Goal: Task Accomplishment & Management: Manage account settings

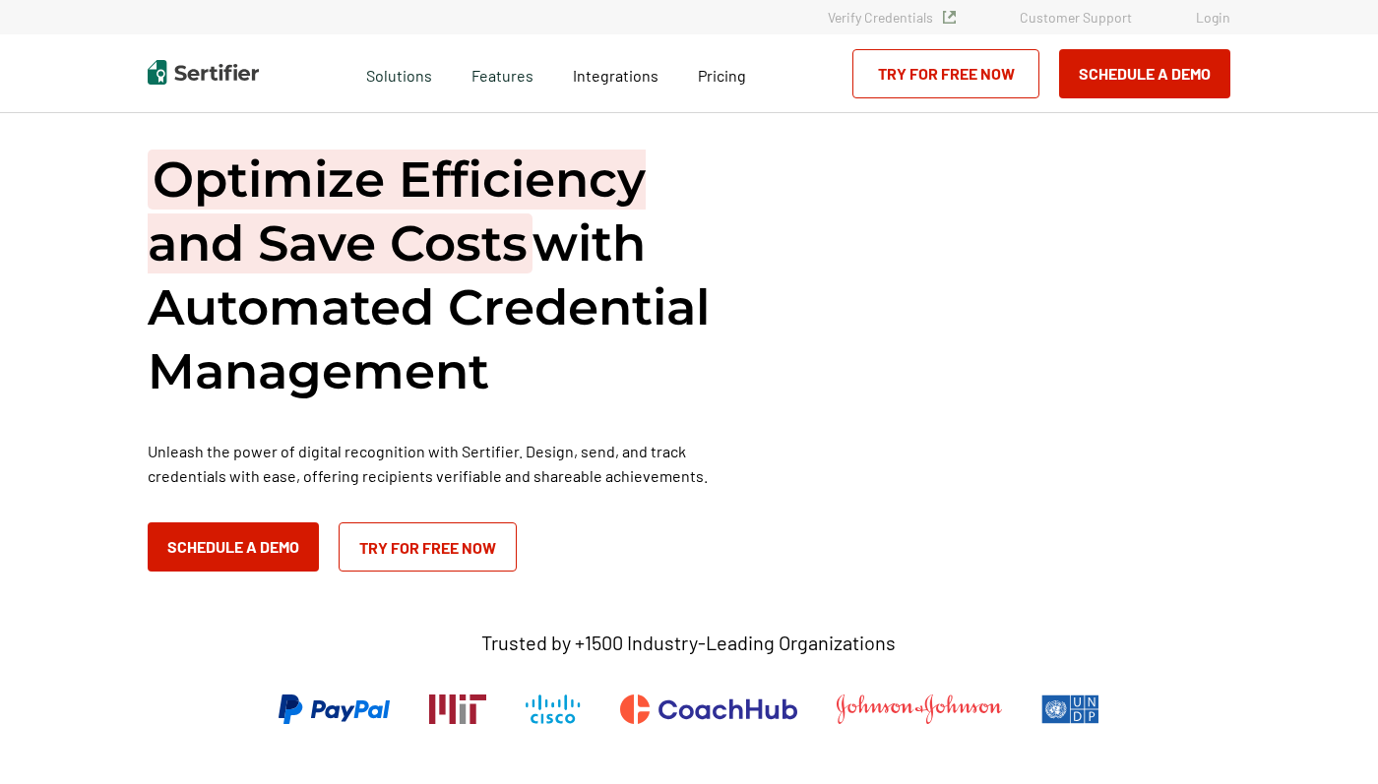
click at [1214, 23] on link "Login" at bounding box center [1213, 17] width 34 height 17
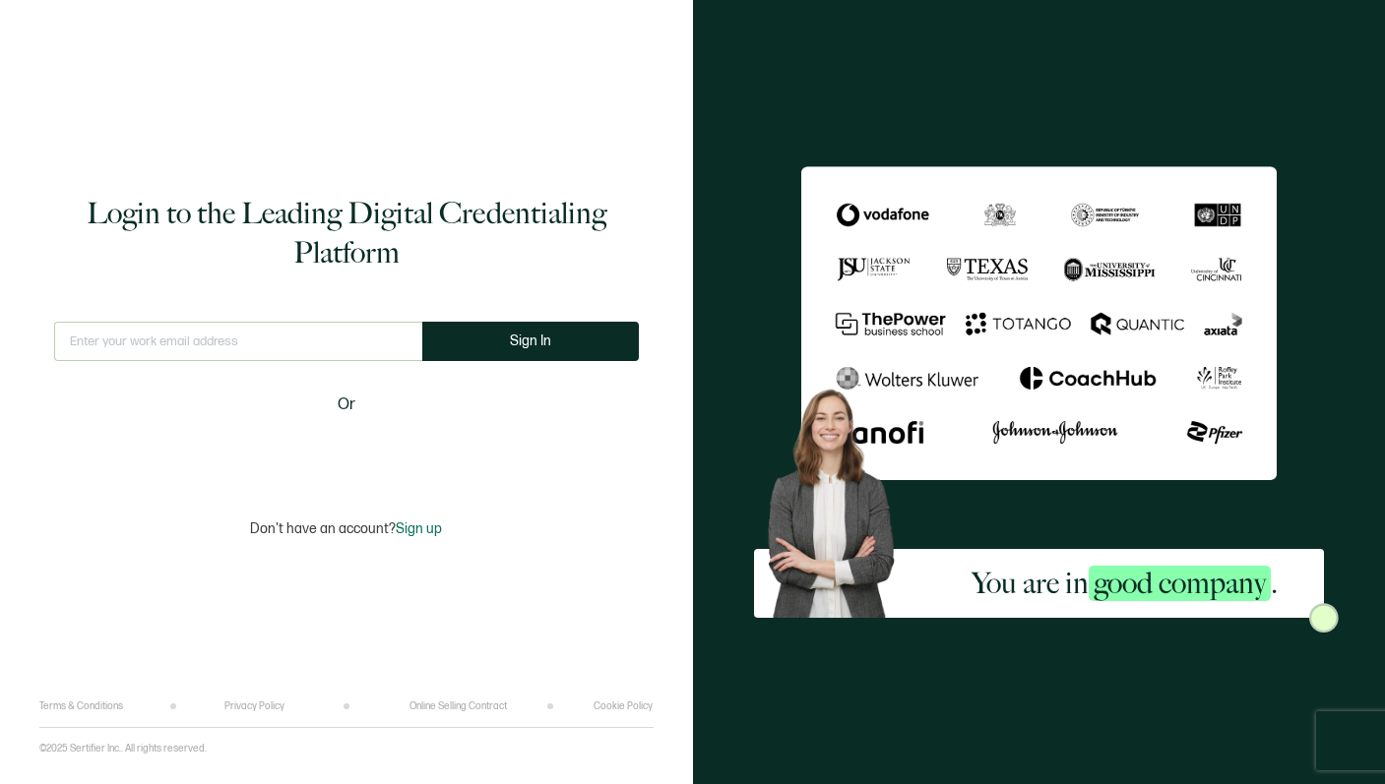
click at [156, 342] on input "text" at bounding box center [238, 341] width 368 height 39
type input "[EMAIL_ADDRESS][DOMAIN_NAME]"
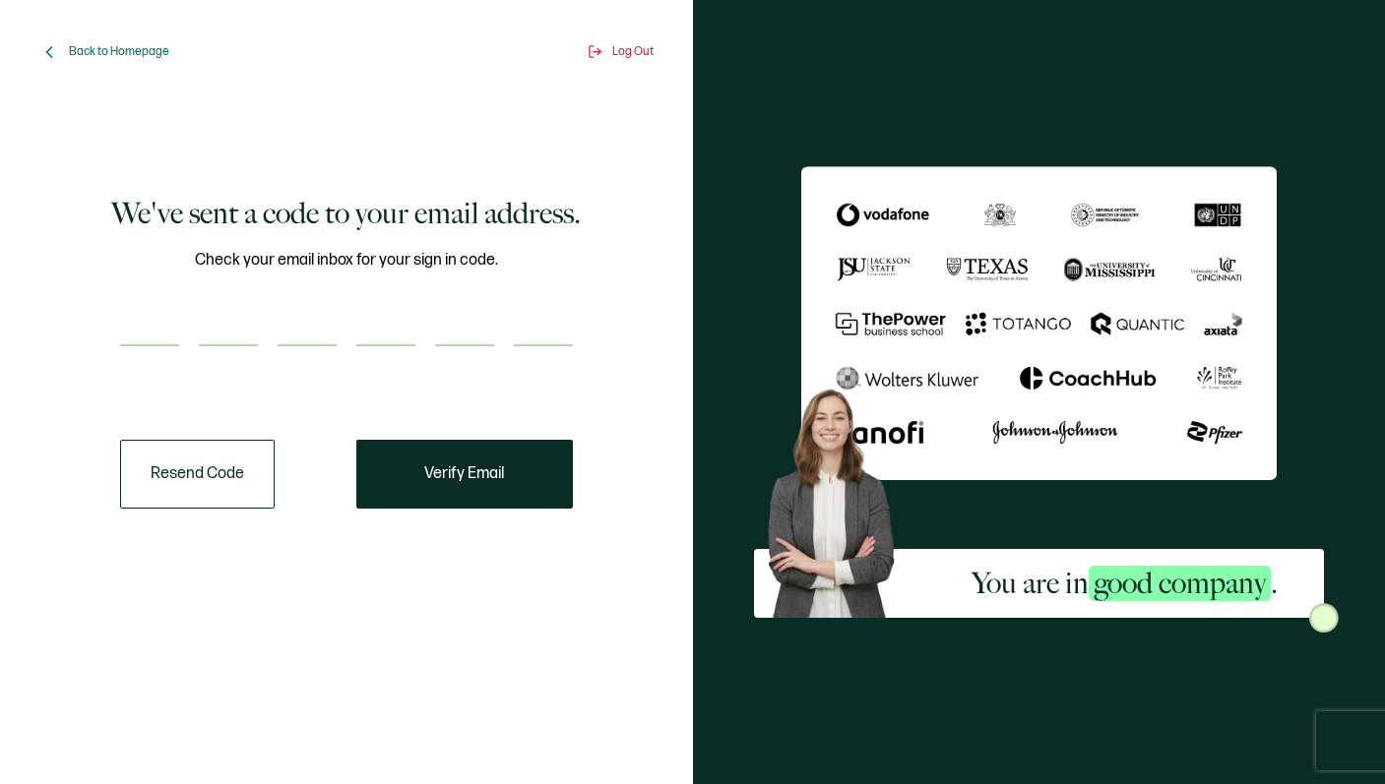
click at [159, 328] on input "number" at bounding box center [149, 326] width 59 height 39
paste input "1"
type input "1"
type input "8"
type input "2"
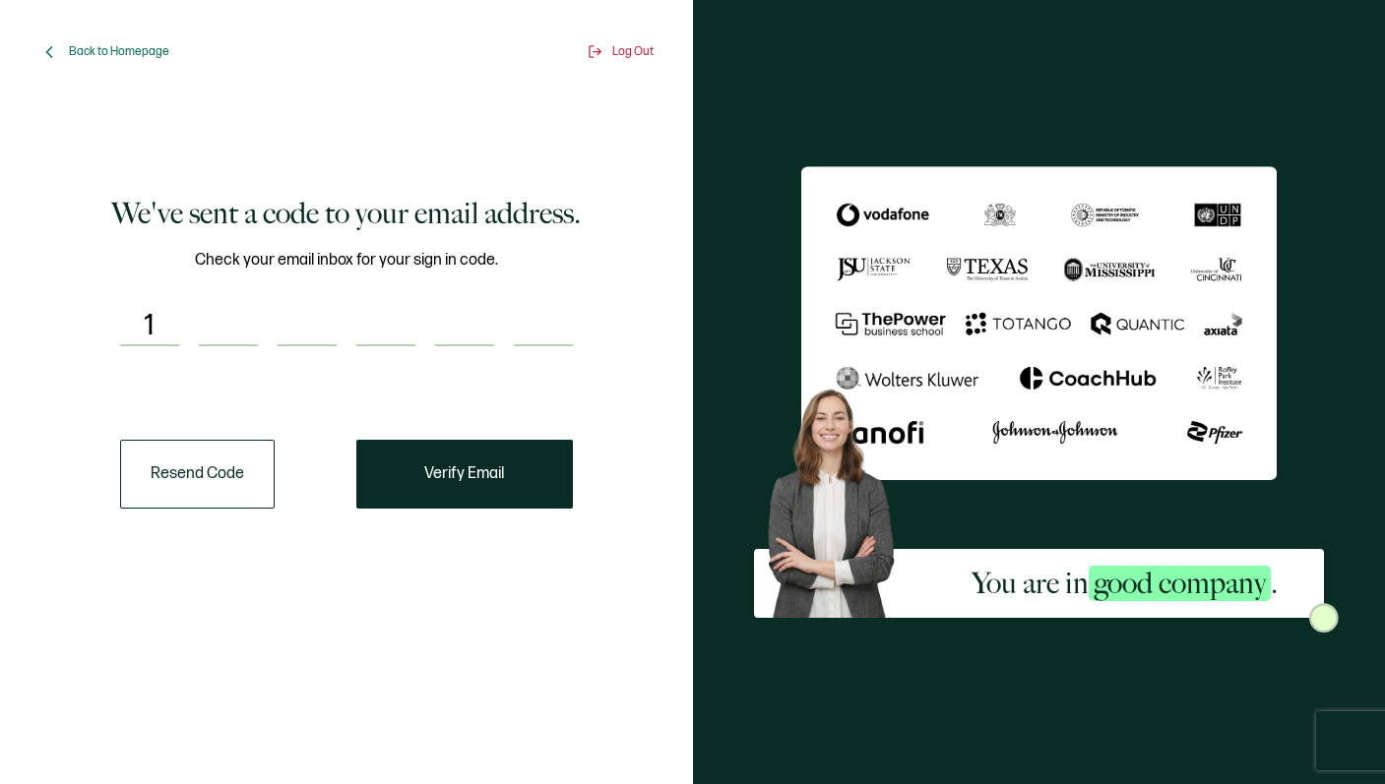
type input "6"
type input "1"
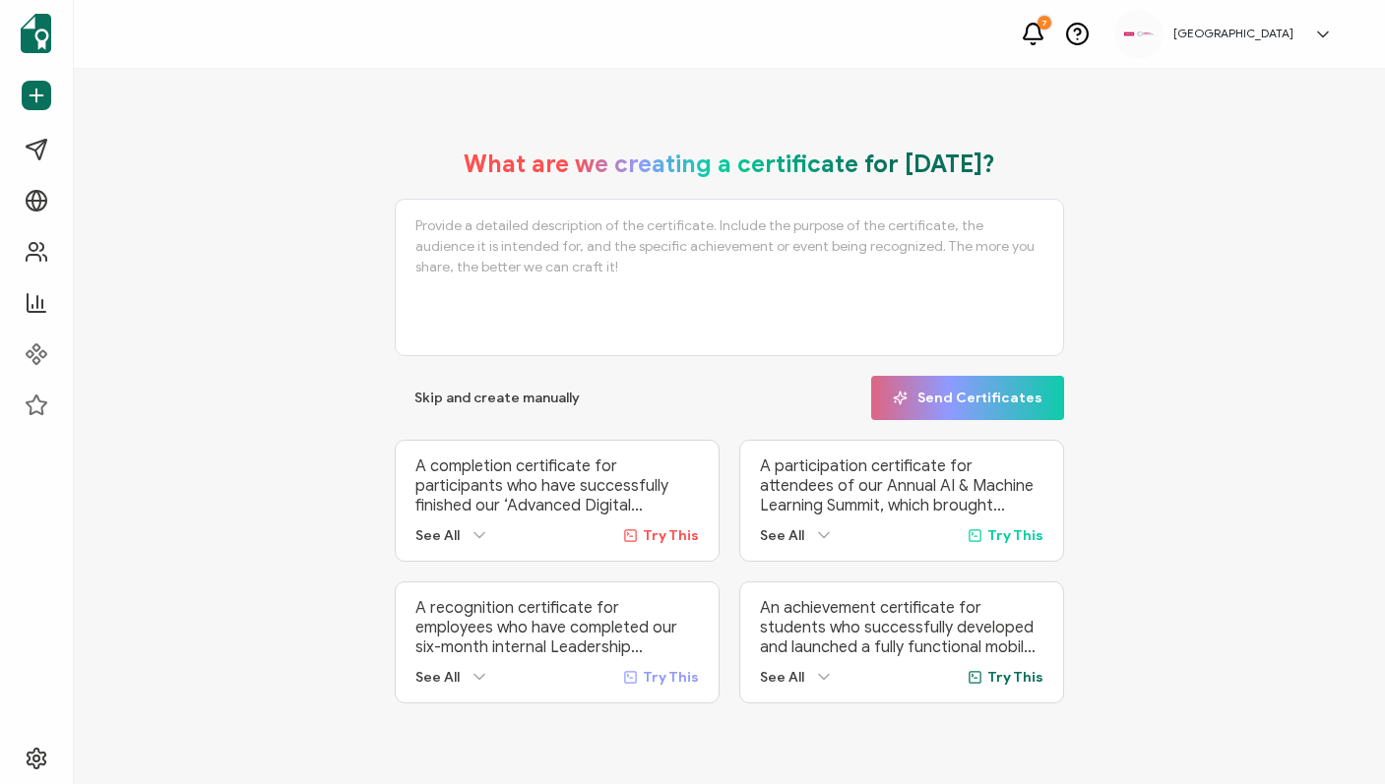
click at [1321, 40] on icon at bounding box center [1323, 35] width 20 height 20
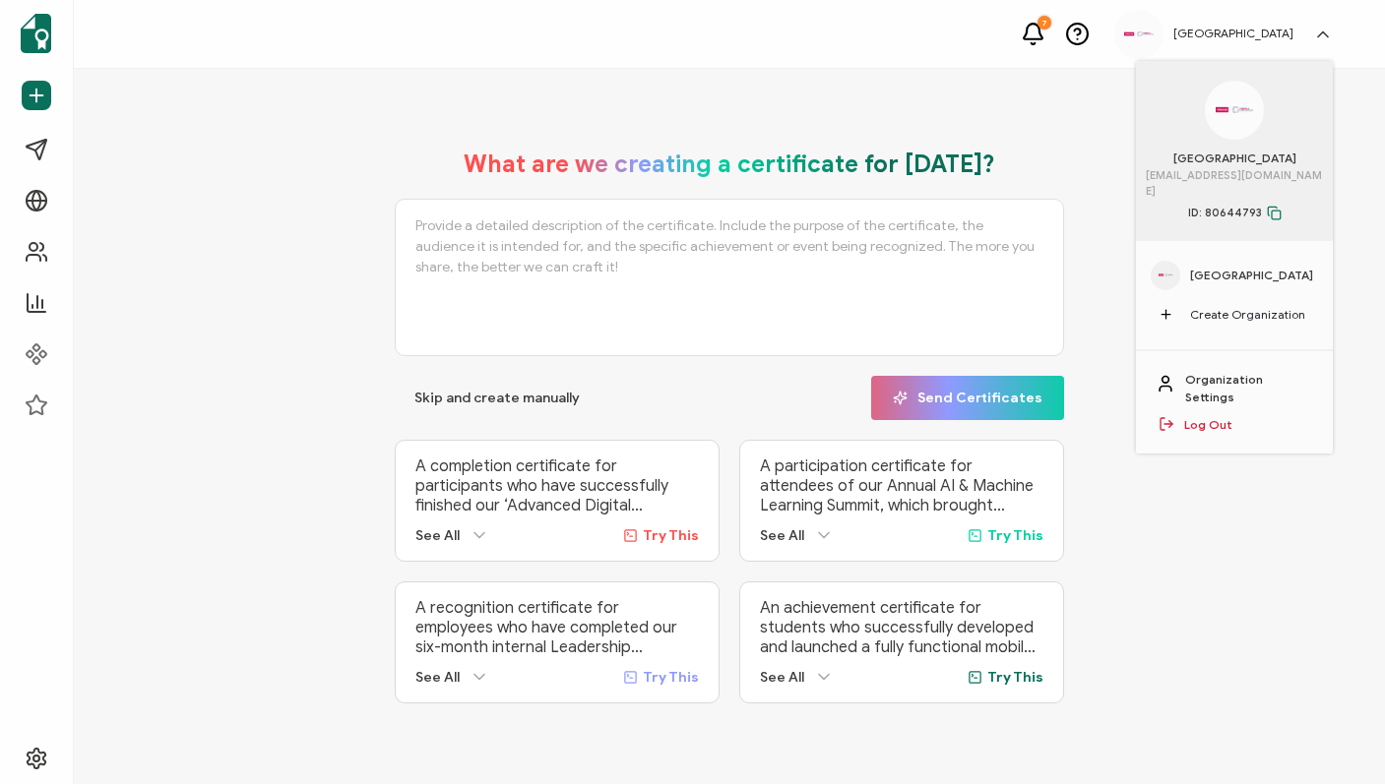
click at [1209, 267] on span "Rosedale Global High School" at bounding box center [1251, 276] width 123 height 18
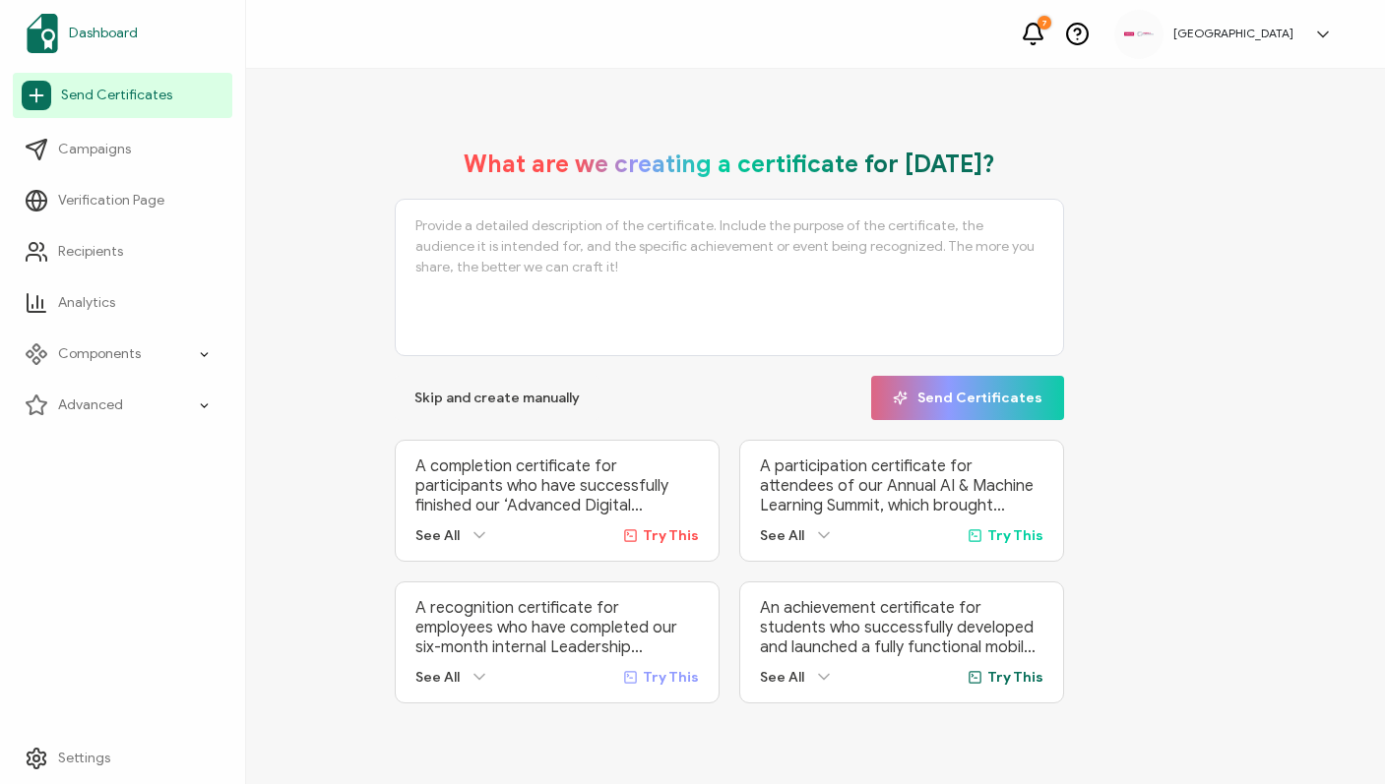
click at [97, 24] on span "Dashboard" at bounding box center [103, 34] width 69 height 20
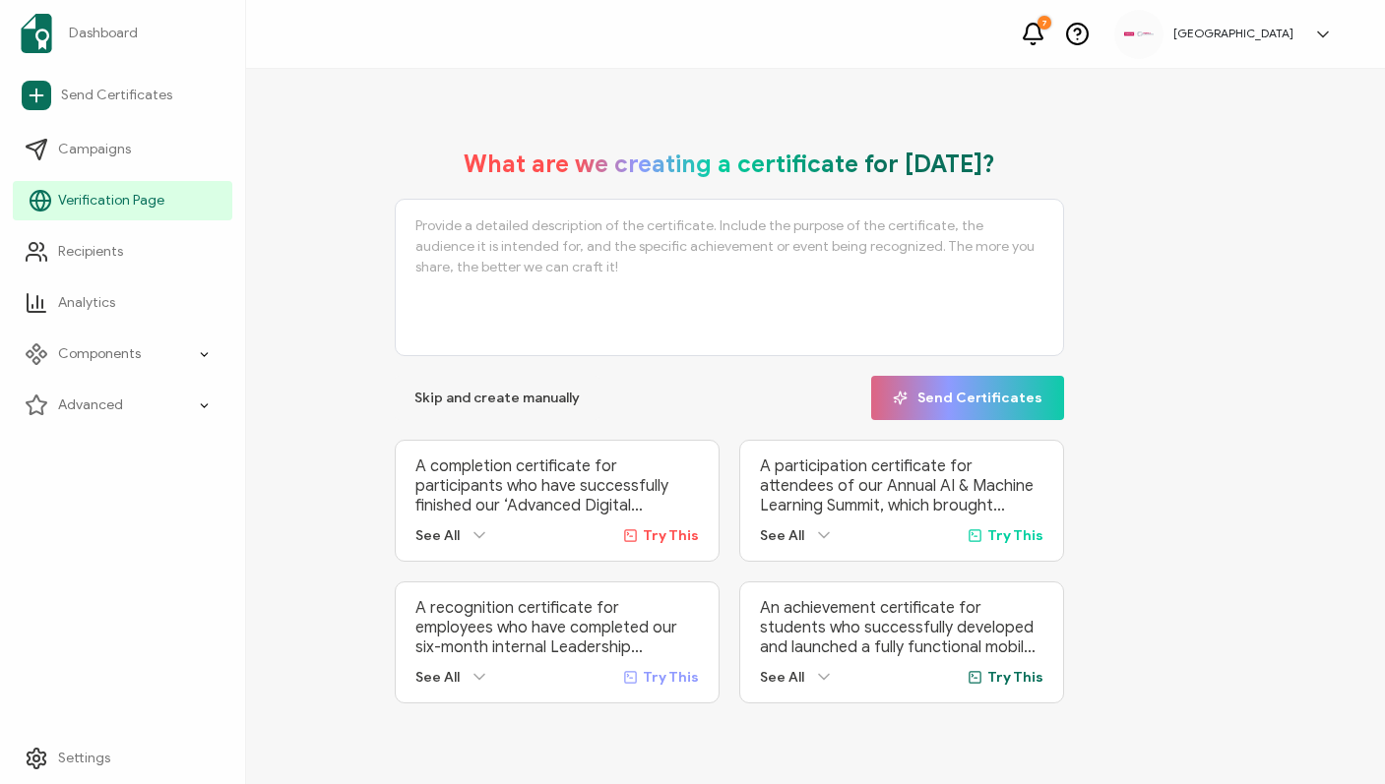
click at [105, 207] on span "Verification Page" at bounding box center [111, 201] width 106 height 20
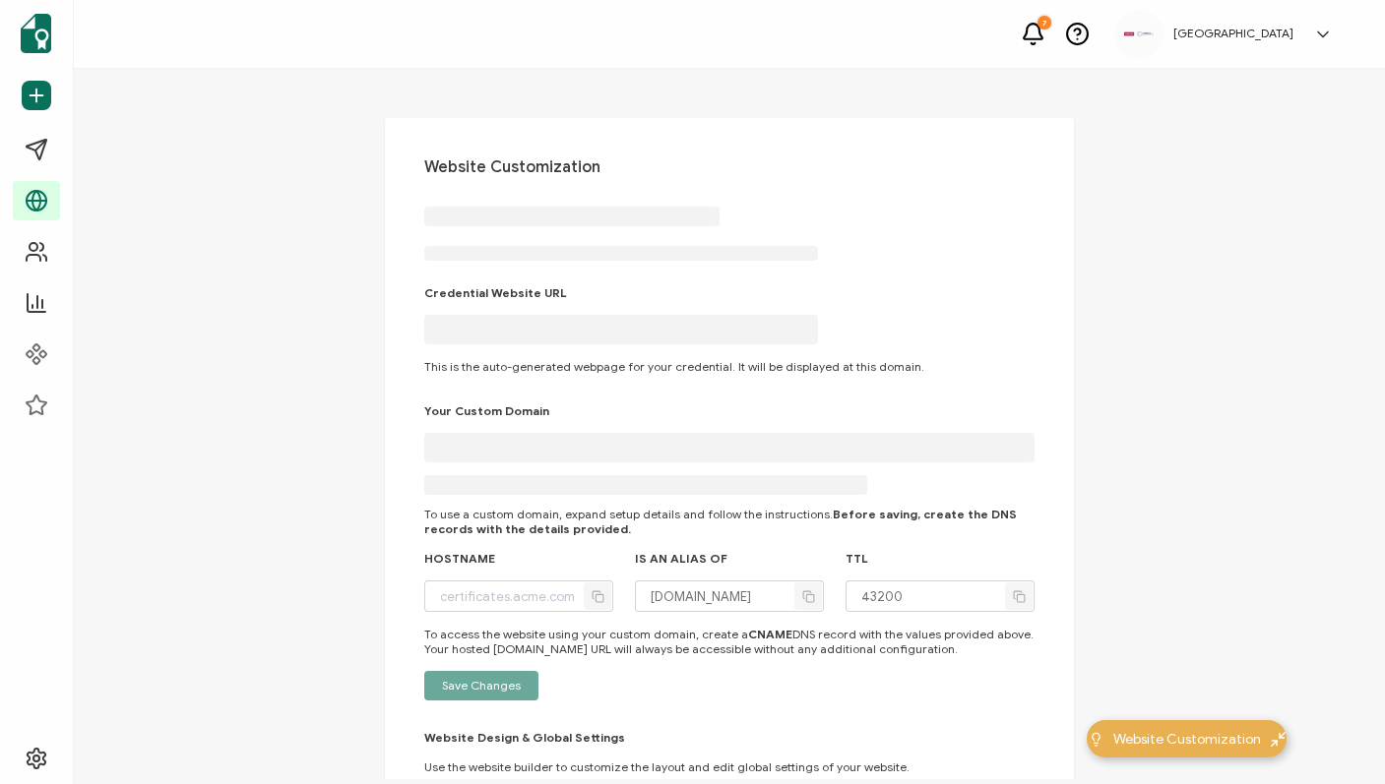
type input "rosedale-global-high-school.verified.cv"
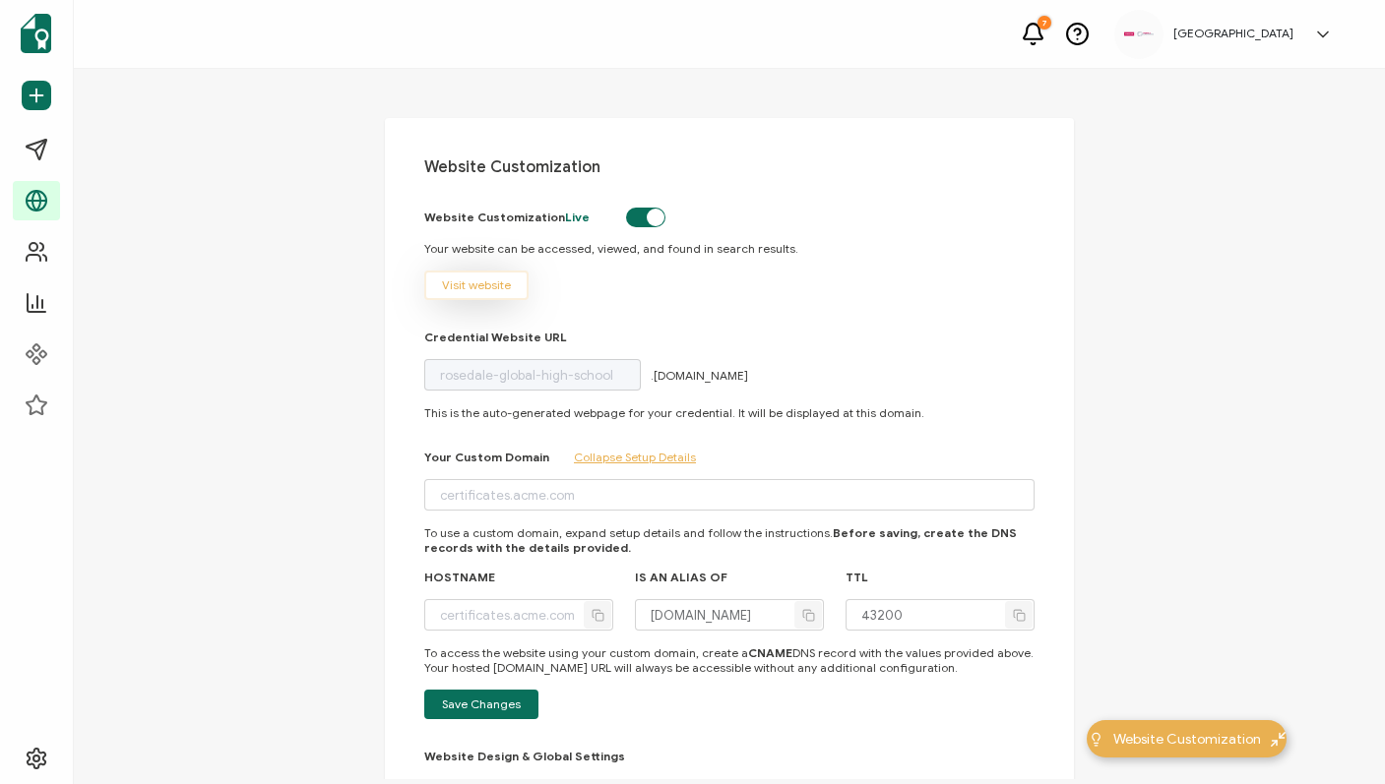
click at [477, 274] on button "Visit website" at bounding box center [476, 286] width 104 height 30
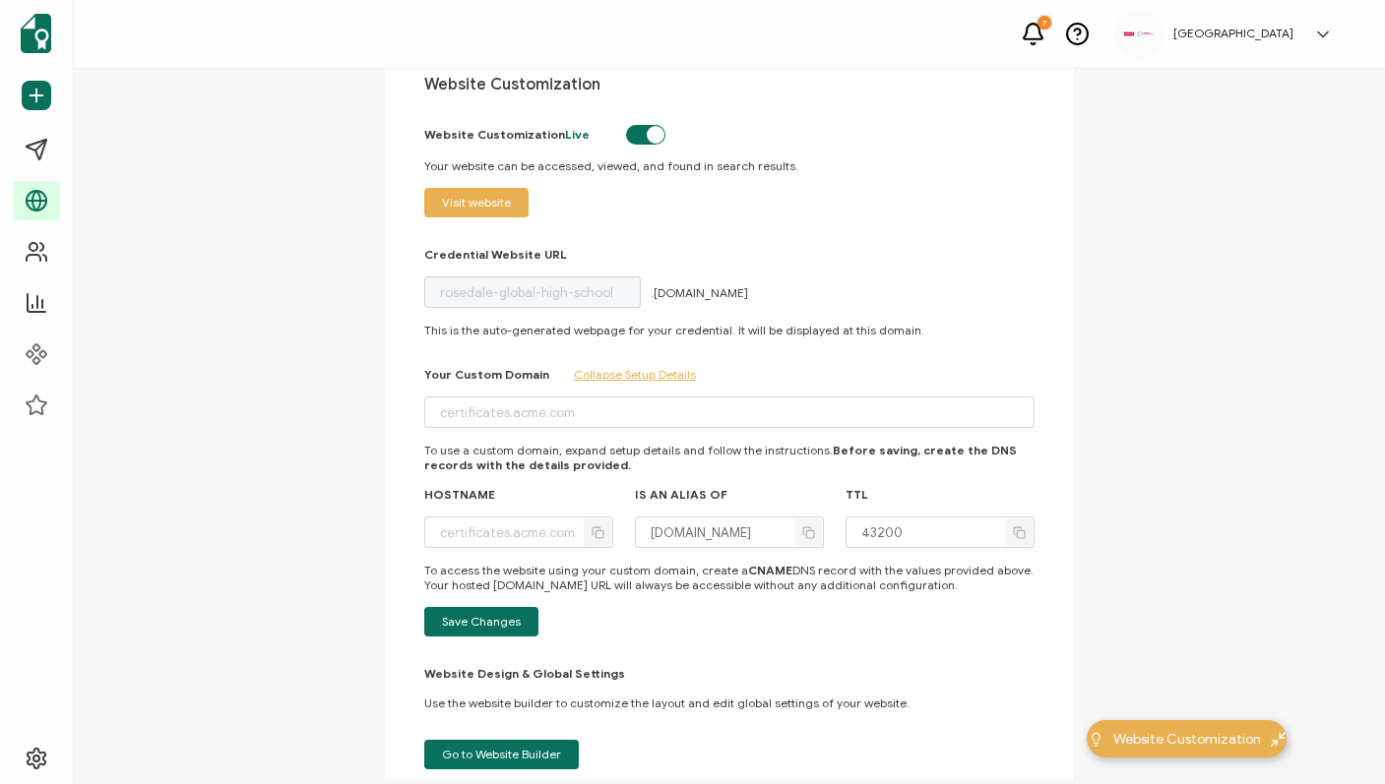
scroll to position [161, 0]
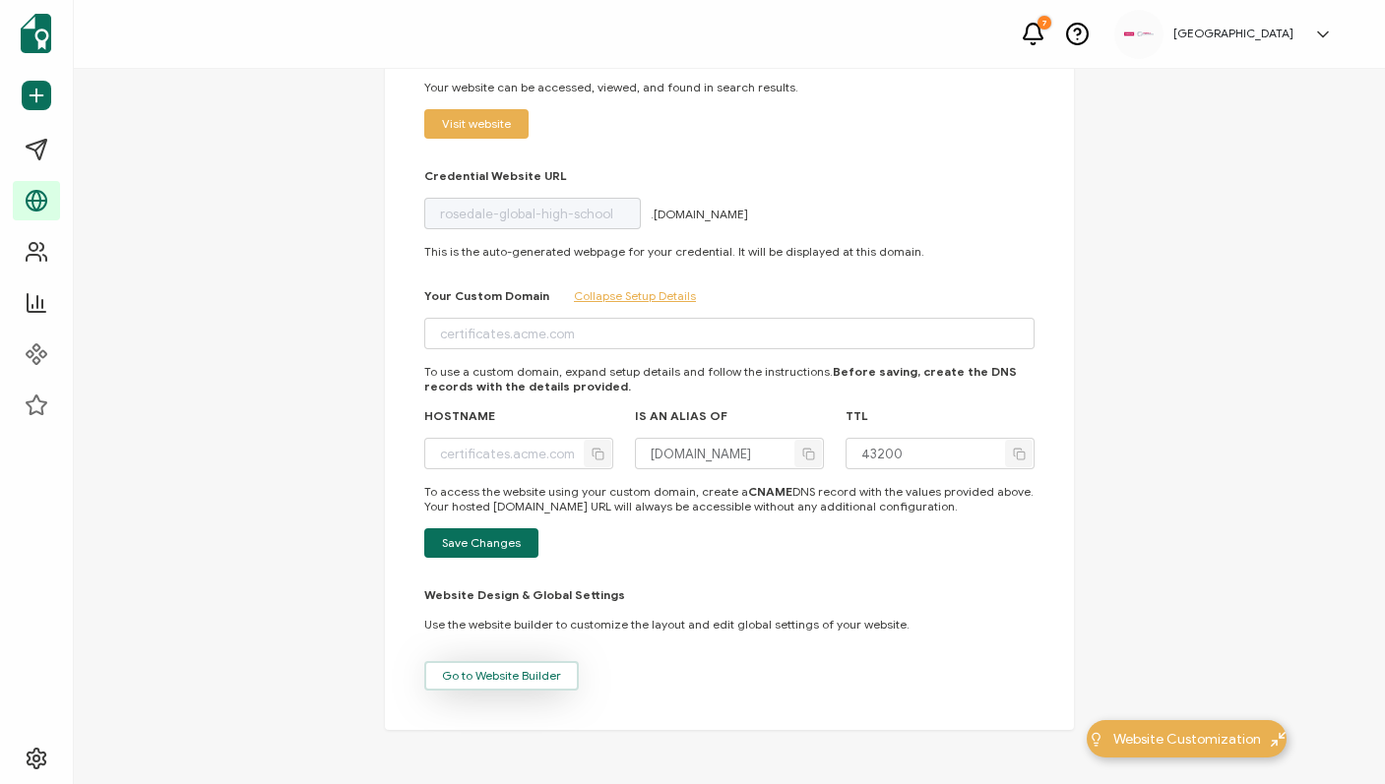
click at [469, 670] on span "Go to Website Builder" at bounding box center [501, 676] width 119 height 12
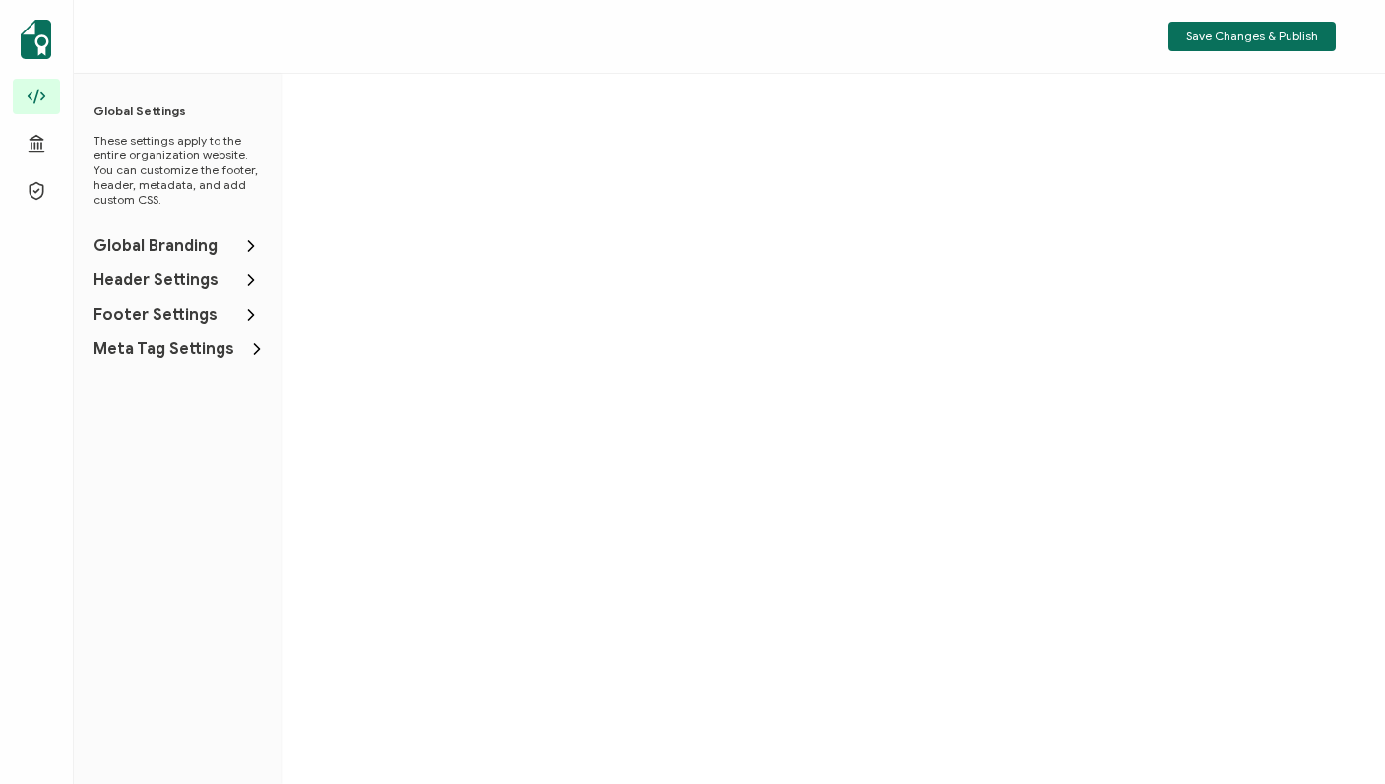
click at [184, 280] on span "Header Settings" at bounding box center [155, 281] width 125 height 20
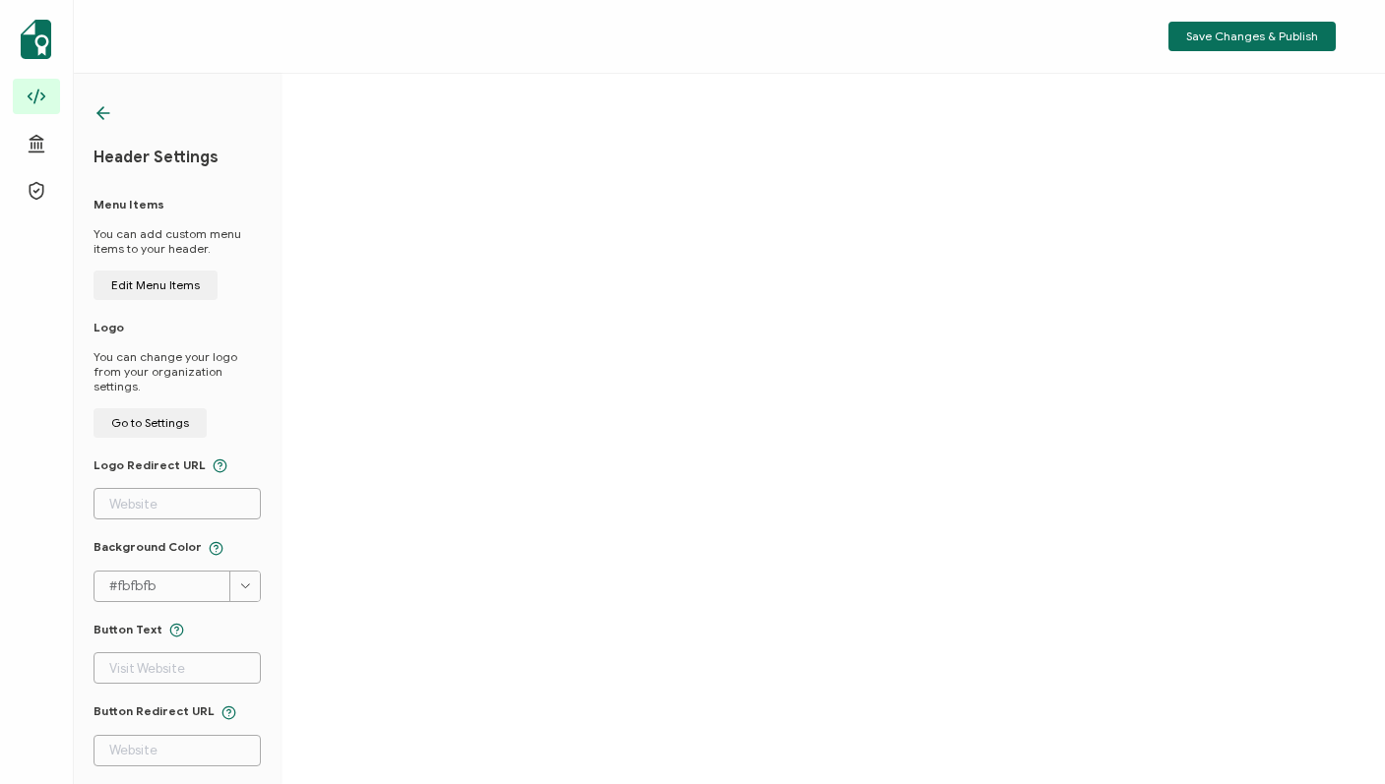
click at [98, 117] on icon at bounding box center [103, 113] width 20 height 20
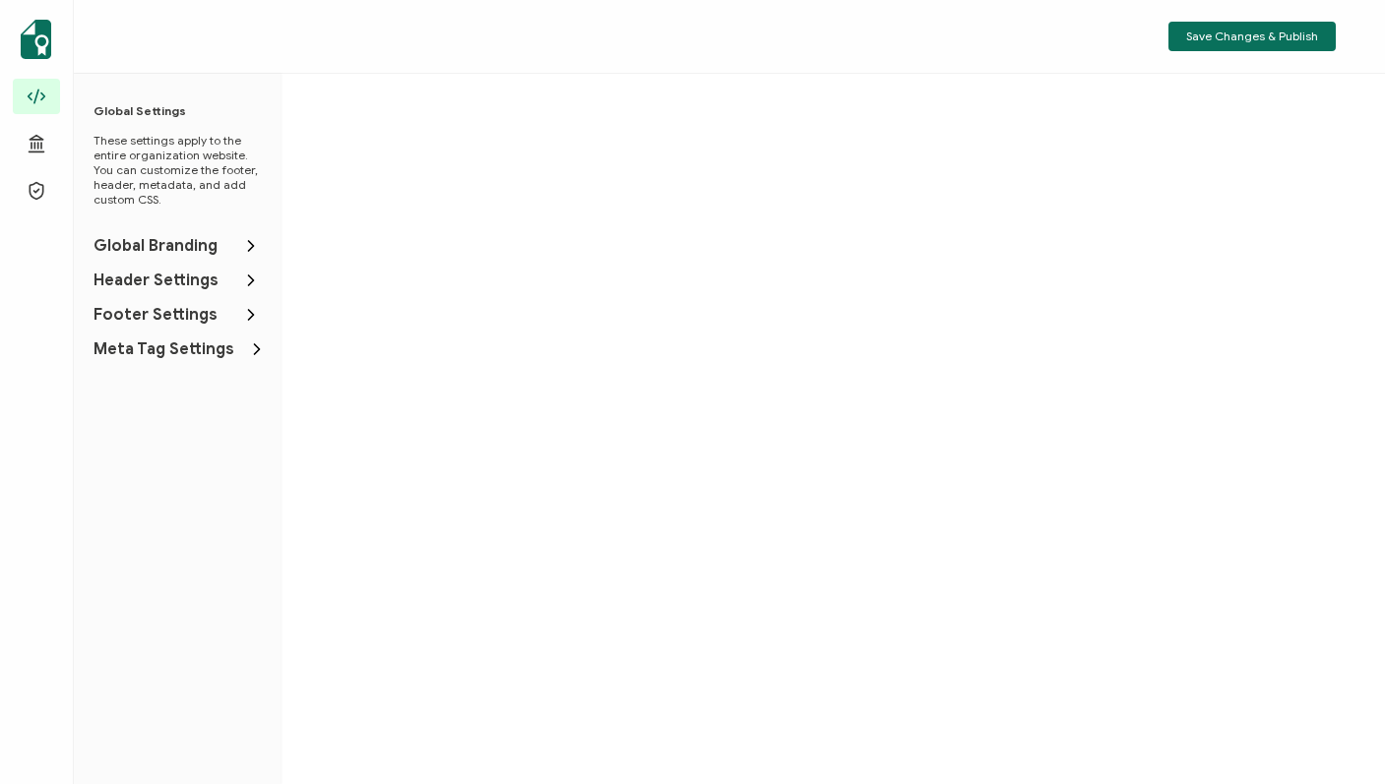
click at [169, 315] on span "Footer Settings" at bounding box center [155, 315] width 124 height 20
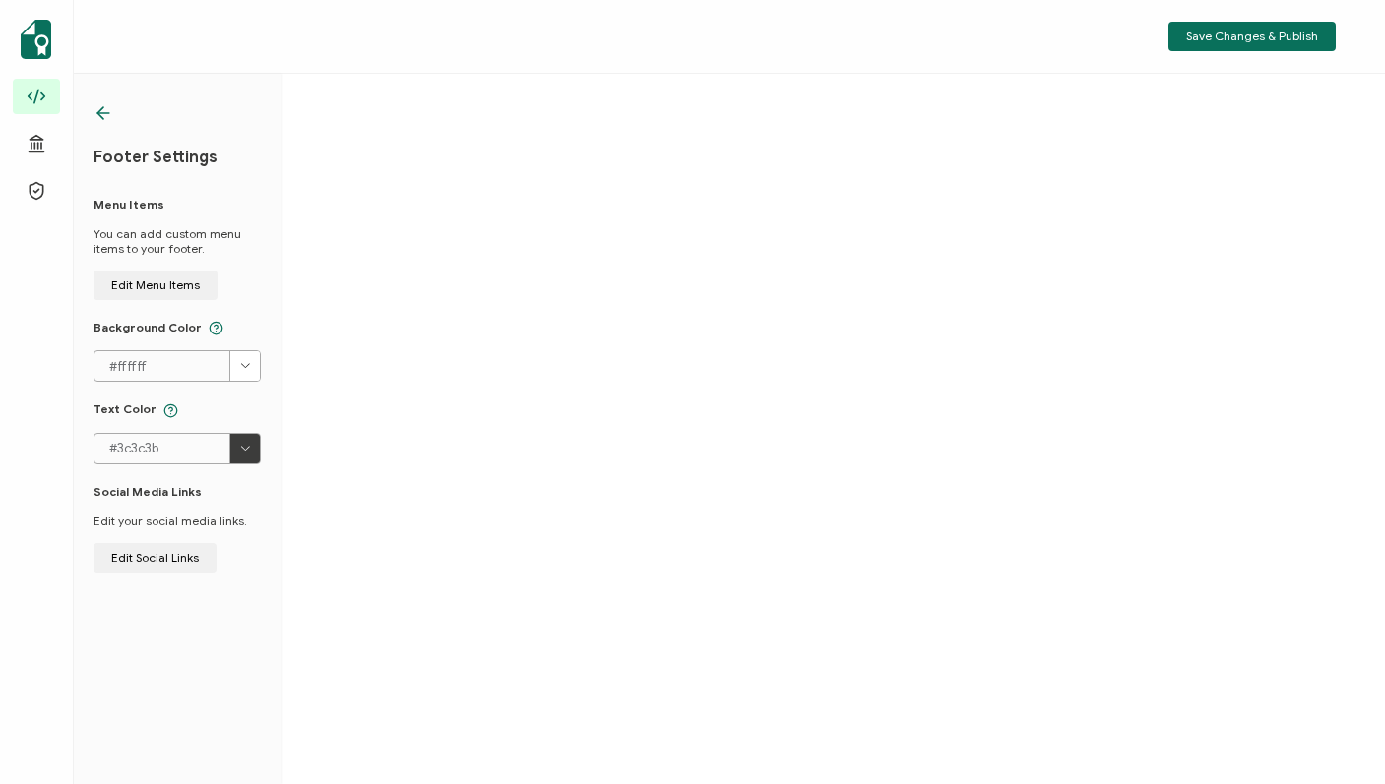
click at [102, 118] on icon at bounding box center [100, 113] width 6 height 12
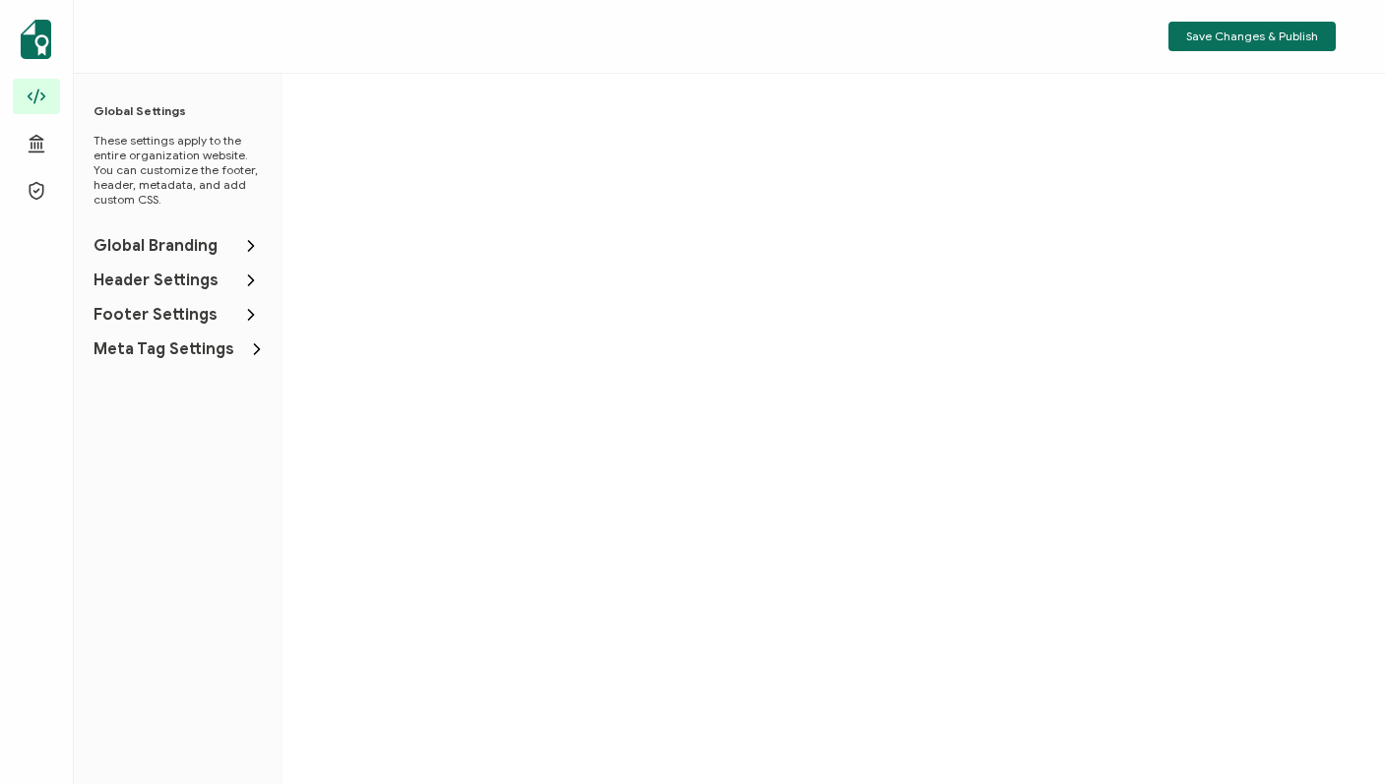
click at [156, 248] on span "Global Branding" at bounding box center [155, 246] width 124 height 20
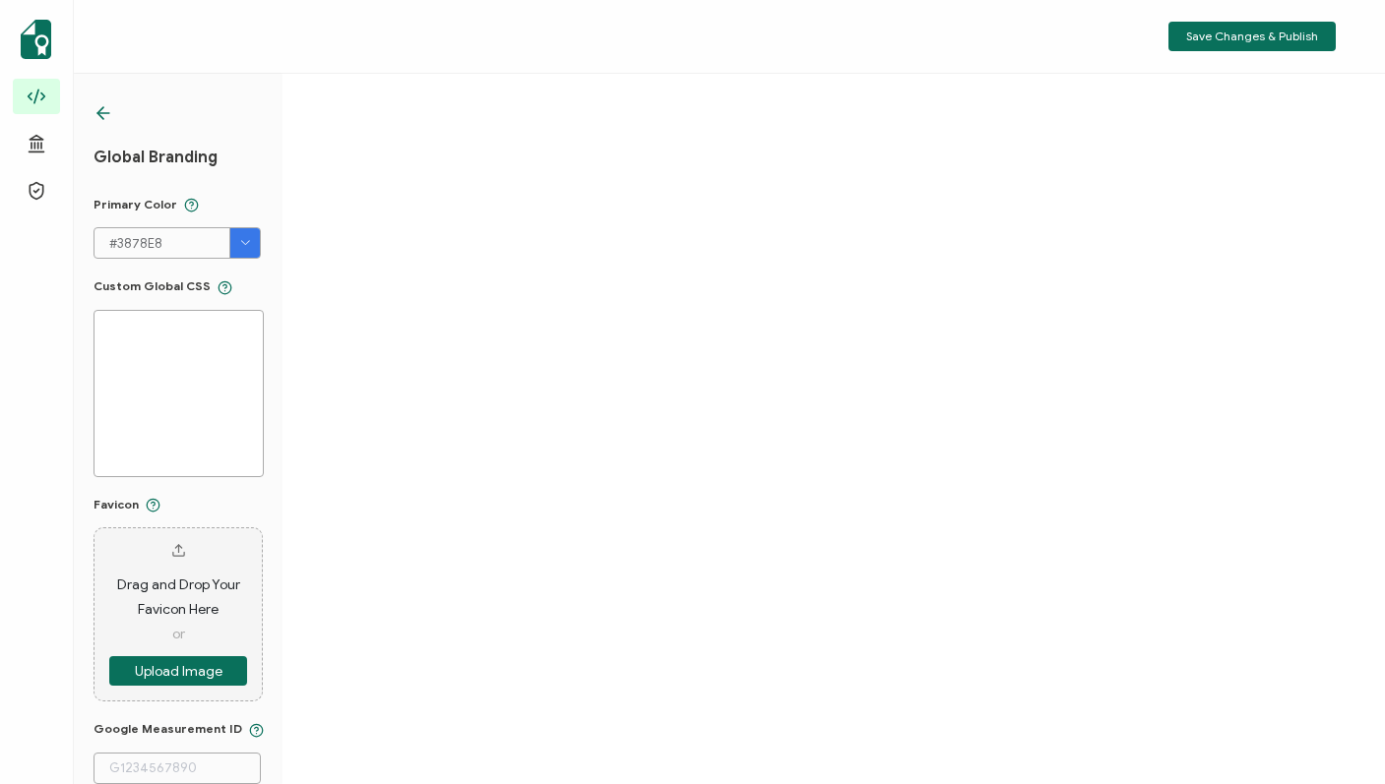
click at [92, 112] on div "Global Branding Primary Color #3878E8 #3878E8 Clear OK Custom Global CSS Favico…" at bounding box center [177, 429] width 207 height 711
click at [99, 113] on icon at bounding box center [103, 113] width 12 height 0
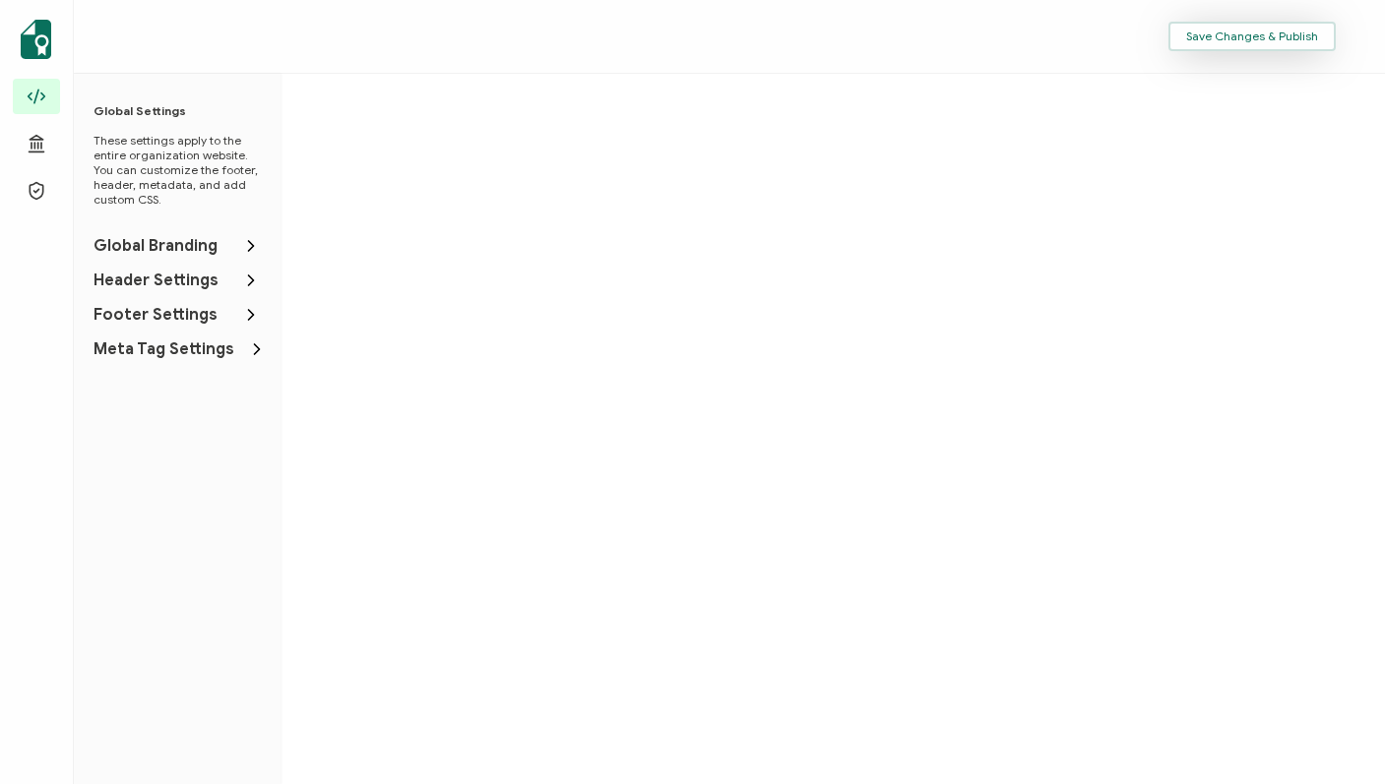
click at [1272, 40] on span "Save Changes & Publish" at bounding box center [1252, 37] width 132 height 12
